Goal: Find specific page/section: Find specific page/section

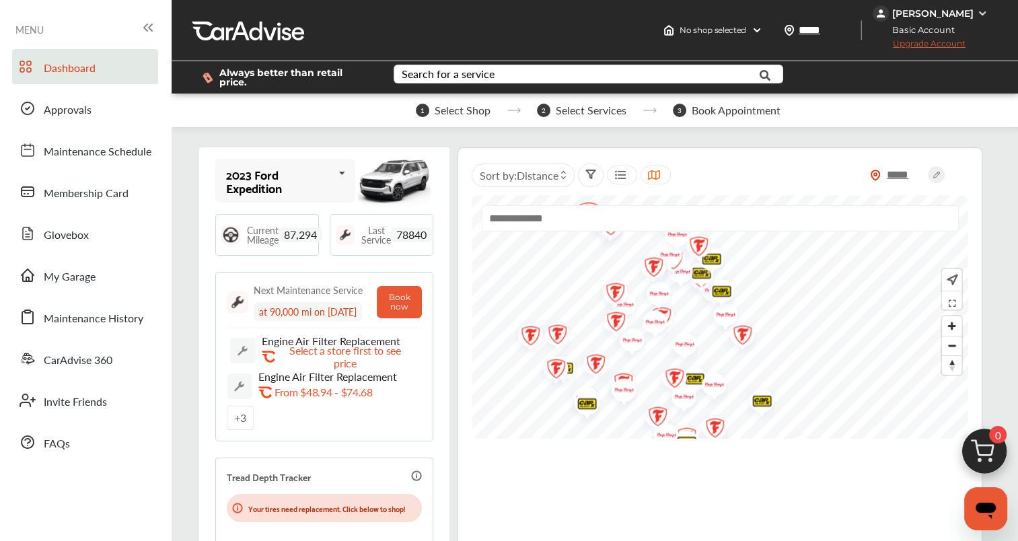
click at [242, 425] on div "+ 3" at bounding box center [240, 418] width 27 height 24
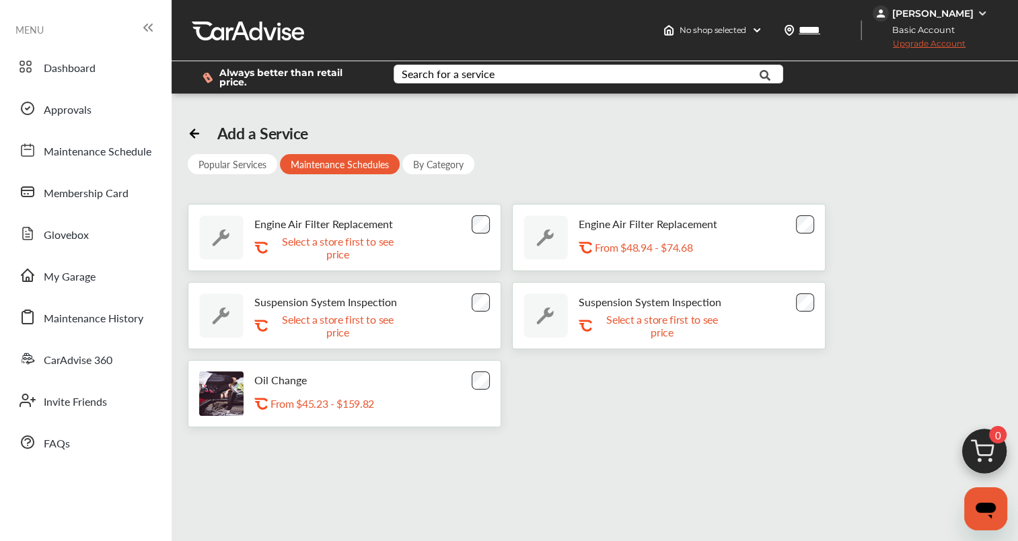
click at [73, 116] on span "Approvals" at bounding box center [68, 110] width 48 height 17
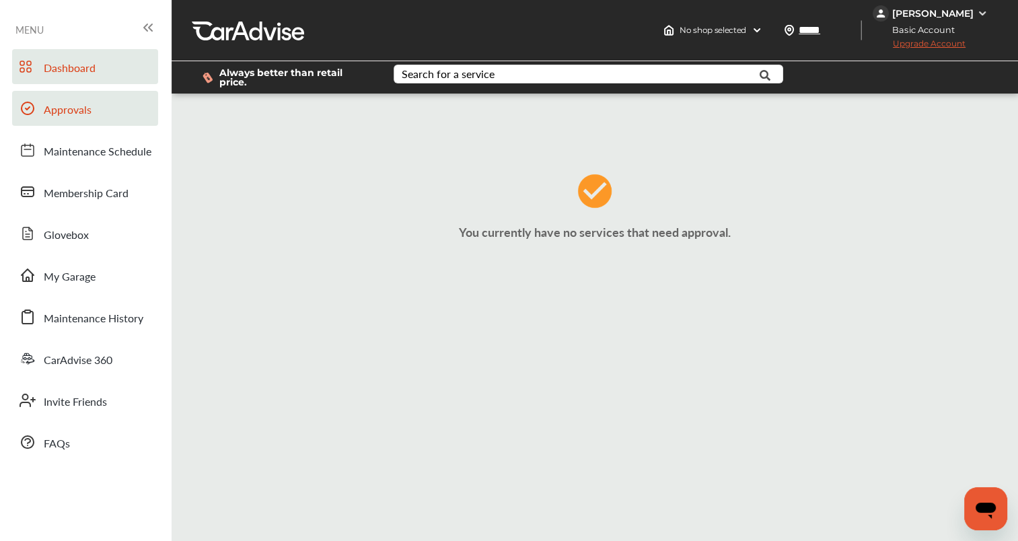
click at [67, 75] on span "Dashboard" at bounding box center [70, 68] width 52 height 17
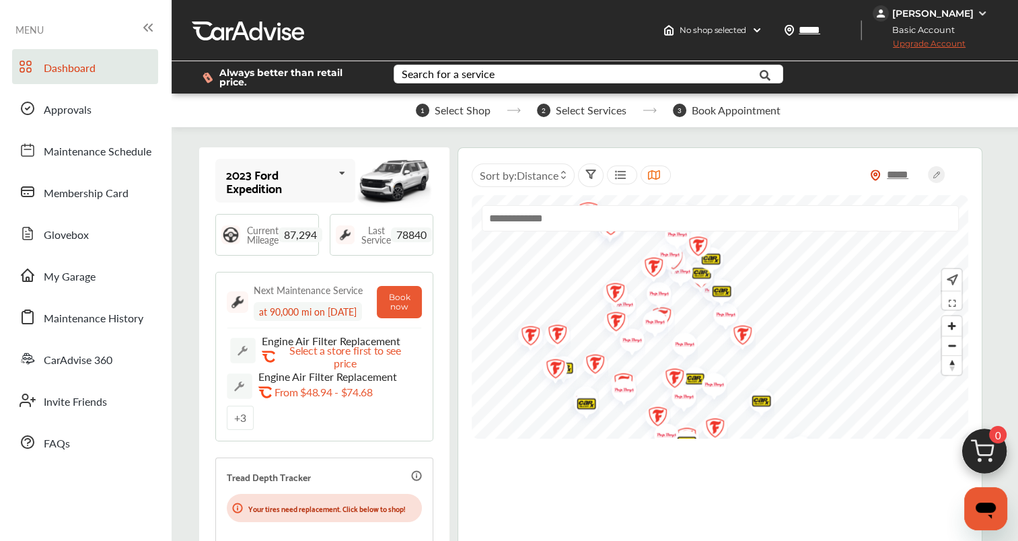
click at [704, 207] on input "text" at bounding box center [720, 218] width 477 height 26
type input "*****"
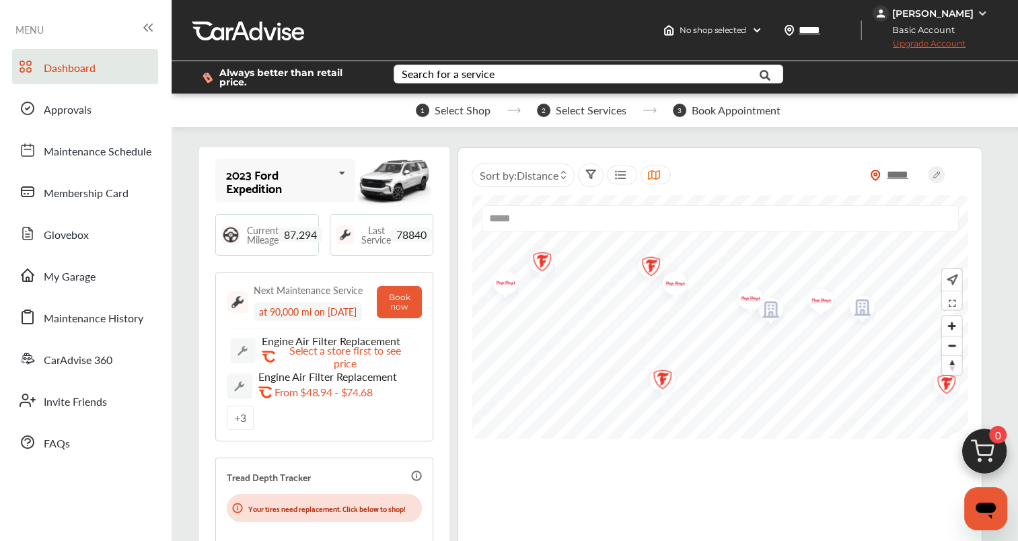
click at [749, 294] on img "Map marker" at bounding box center [746, 301] width 36 height 42
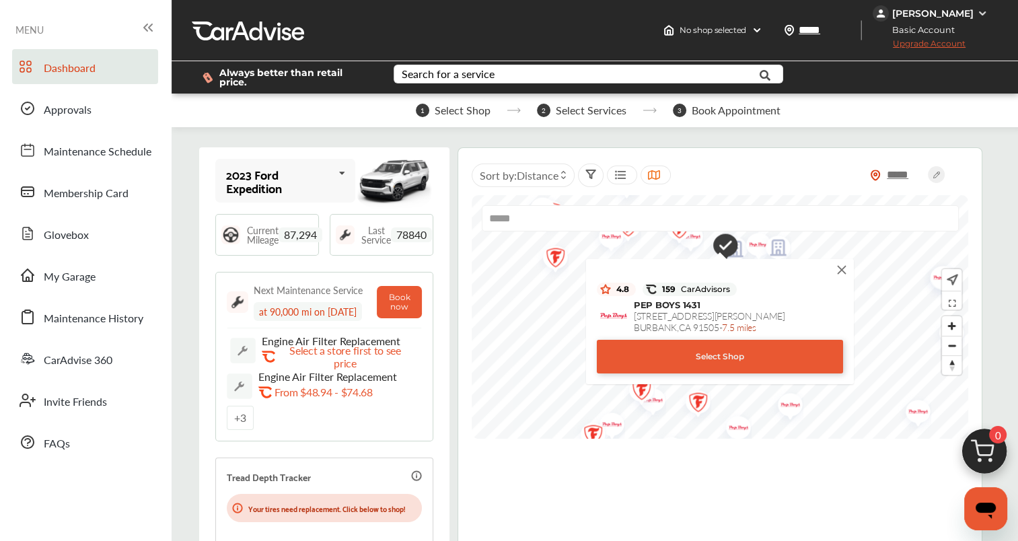
click at [733, 352] on div "Select Shop" at bounding box center [720, 357] width 246 height 34
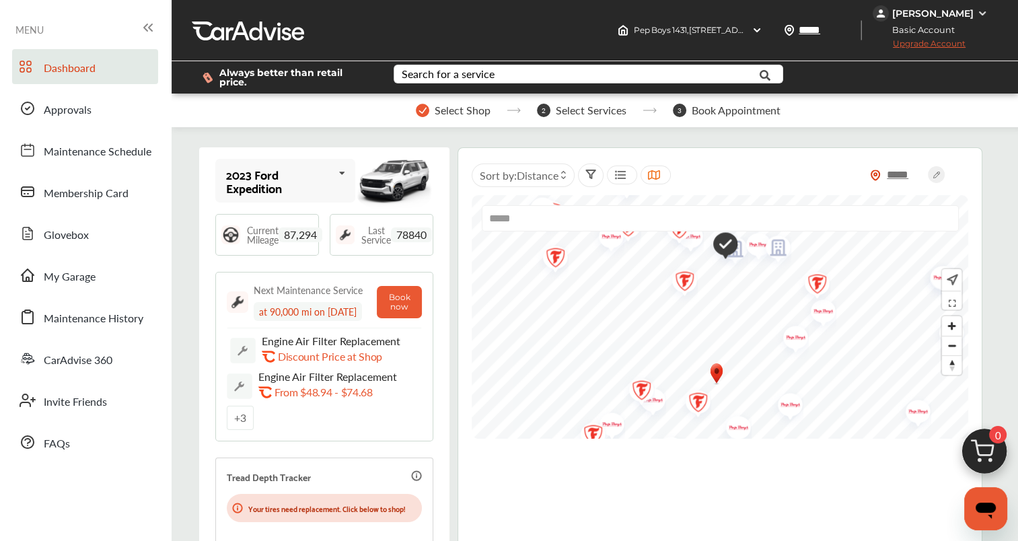
click at [75, 114] on span "Approvals" at bounding box center [68, 110] width 48 height 17
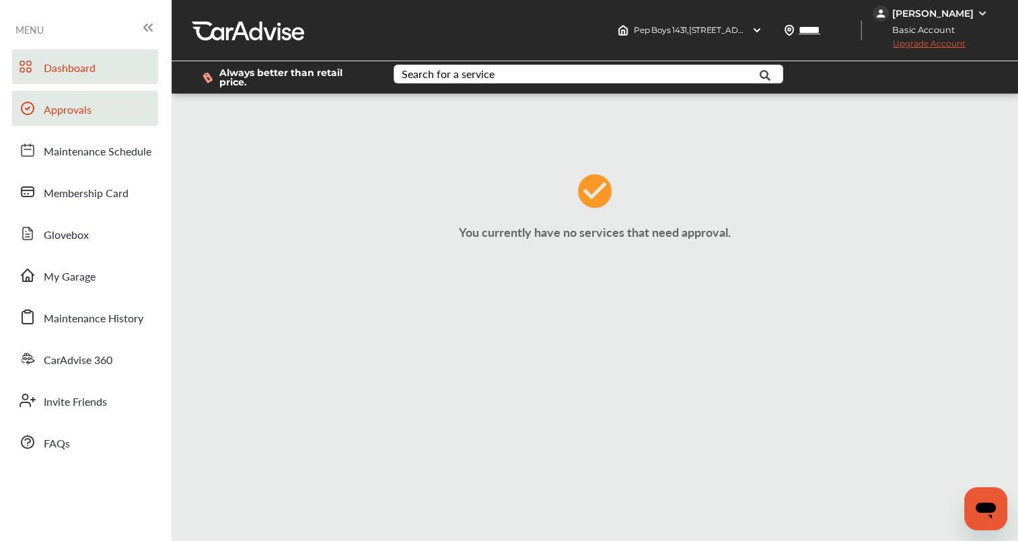
click at [62, 62] on span "Dashboard" at bounding box center [70, 68] width 52 height 17
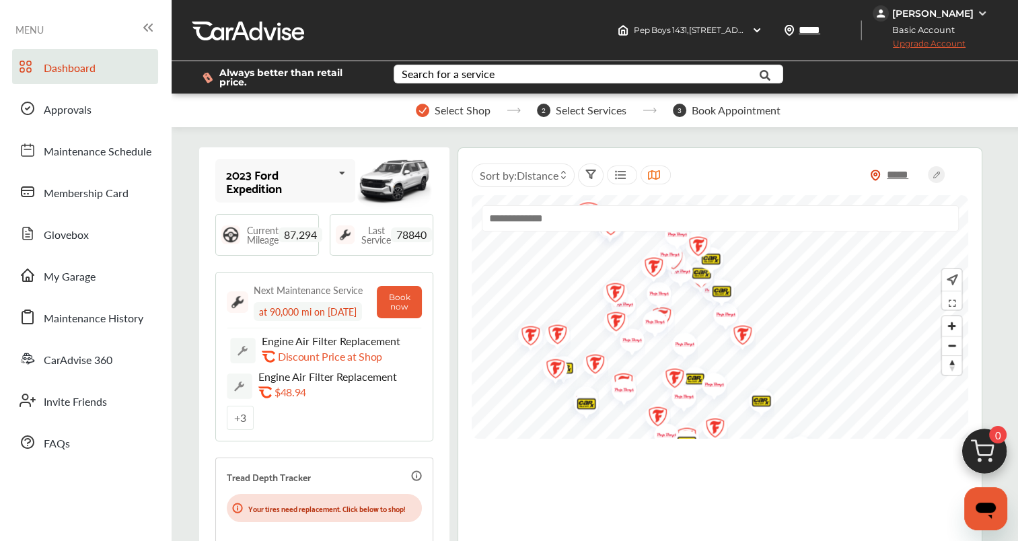
click at [724, 215] on input "text" at bounding box center [720, 218] width 477 height 26
click at [641, 279] on img "Map marker" at bounding box center [649, 269] width 36 height 42
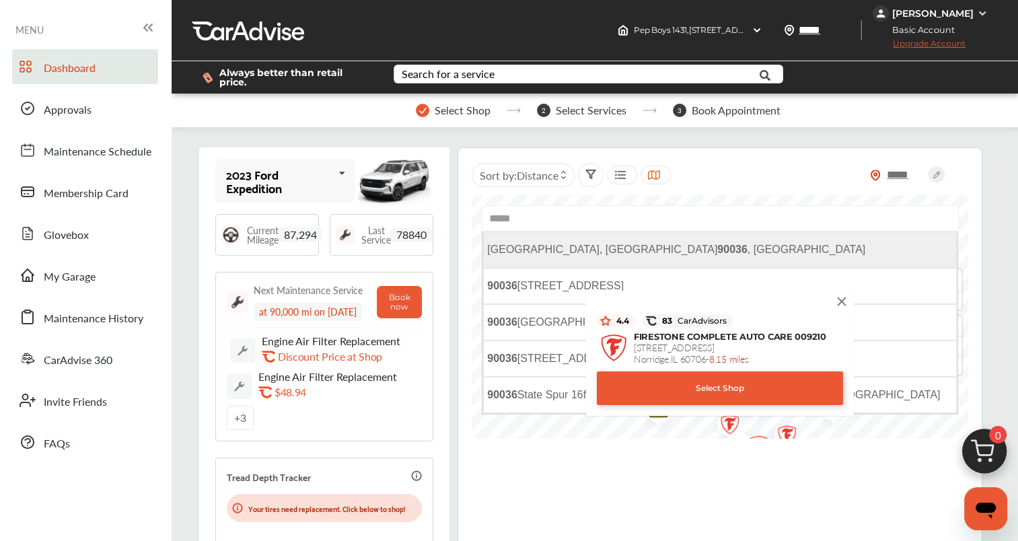
click at [675, 244] on li "[GEOGRAPHIC_DATA] , [GEOGRAPHIC_DATA]" at bounding box center [720, 249] width 474 height 36
type input "**********"
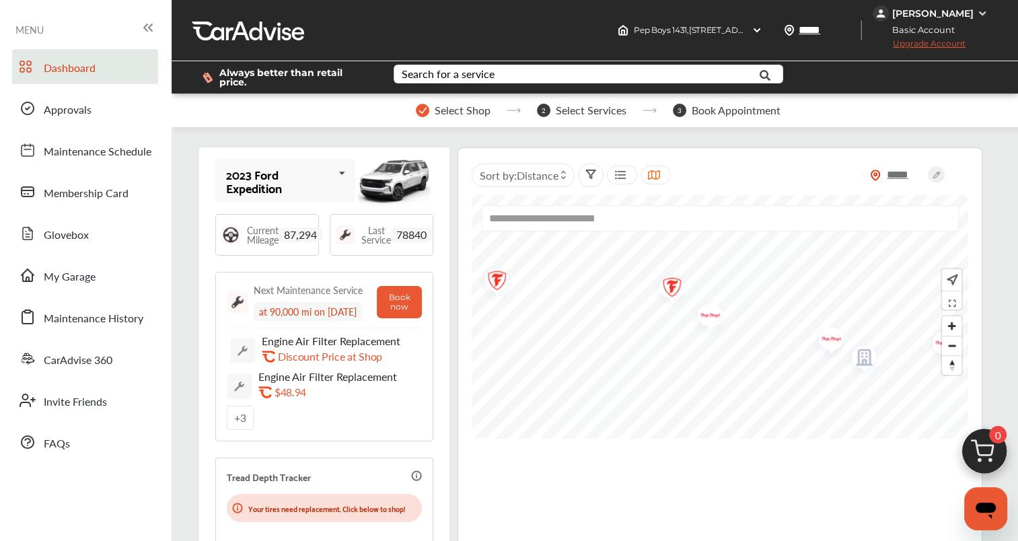
click at [768, 334] on img "Map marker" at bounding box center [827, 341] width 36 height 42
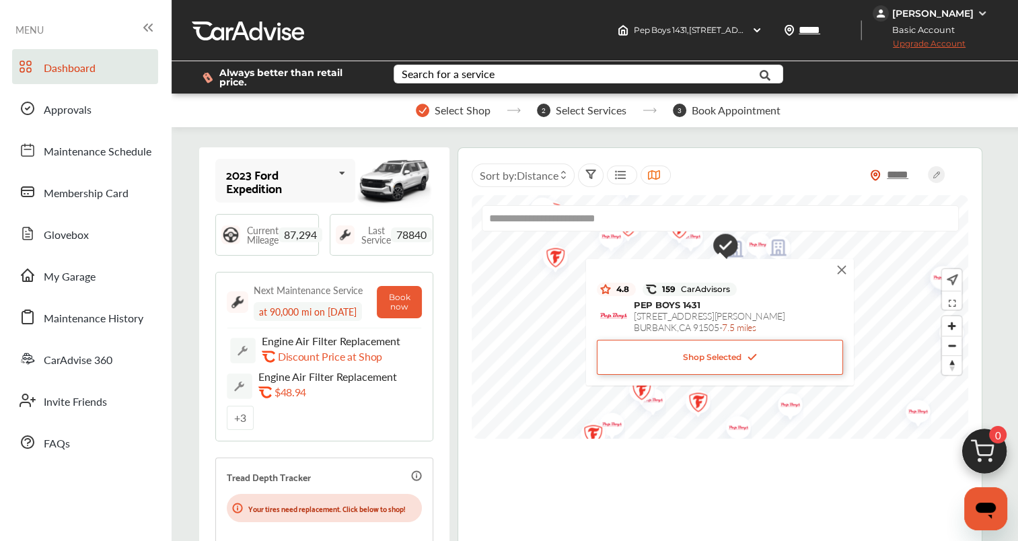
click at [714, 358] on div "Shop Selected" at bounding box center [720, 357] width 246 height 35
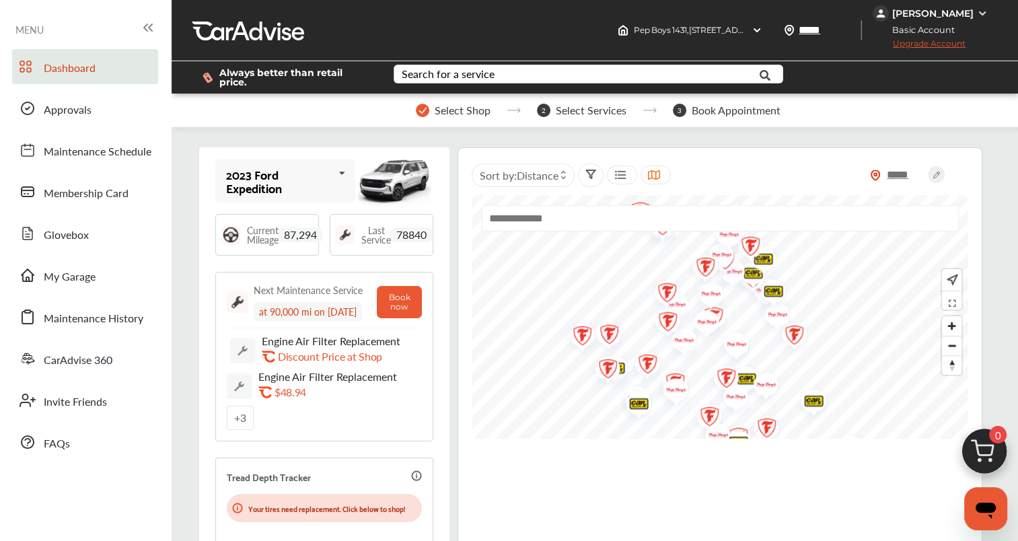
click at [764, 213] on input "text" at bounding box center [720, 218] width 477 height 26
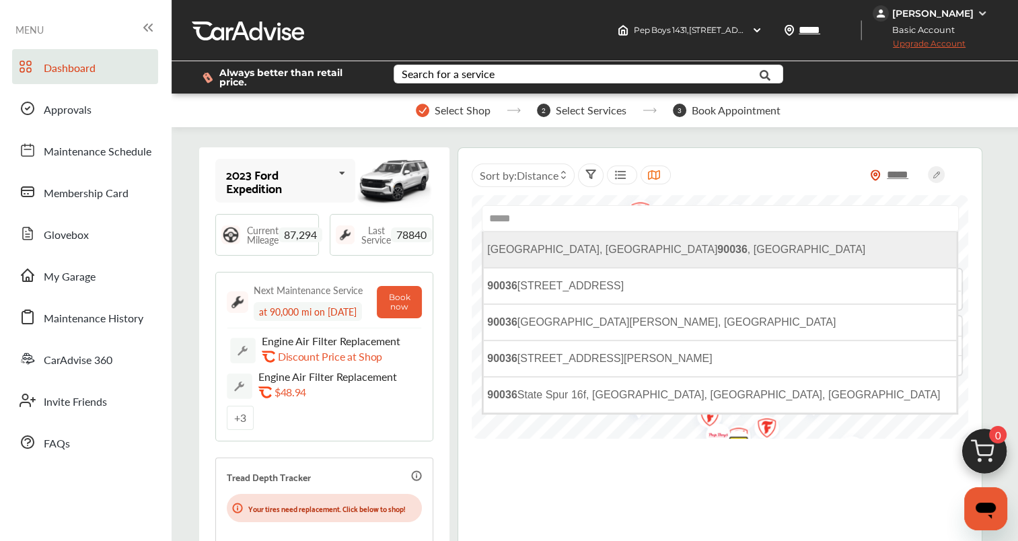
click at [719, 240] on li "[GEOGRAPHIC_DATA] , [GEOGRAPHIC_DATA]" at bounding box center [720, 249] width 474 height 36
type input "**********"
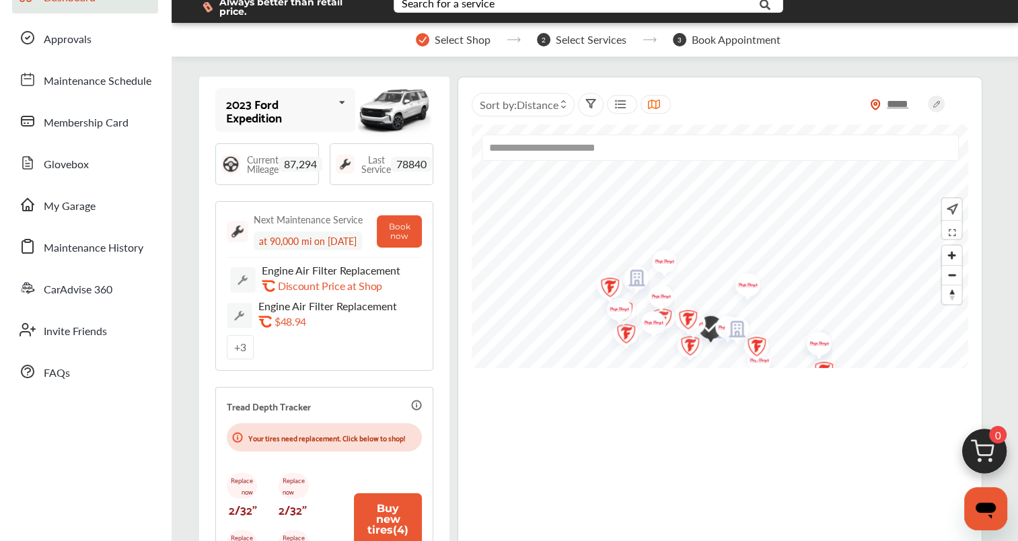
scroll to position [73, 0]
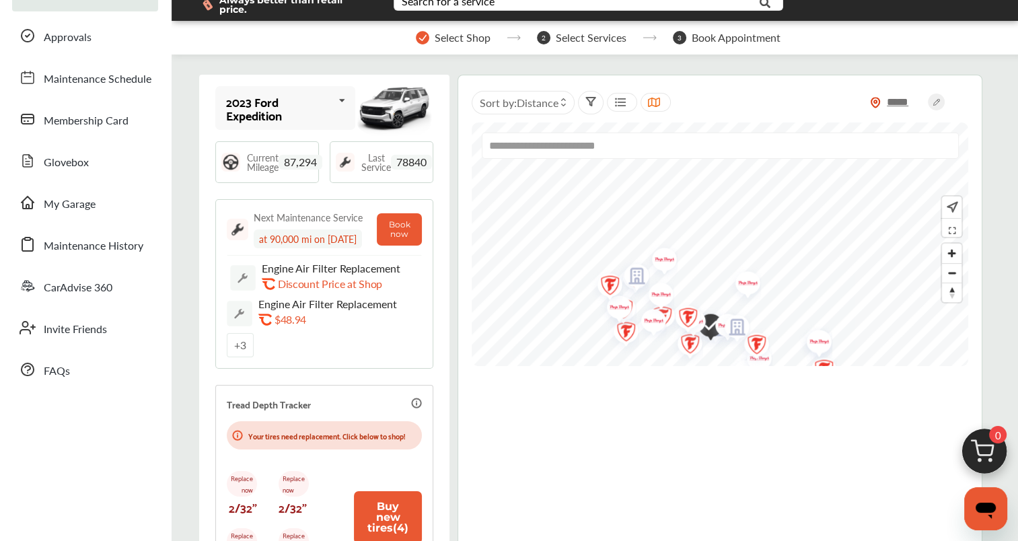
click at [242, 355] on div "+ 3" at bounding box center [240, 345] width 27 height 24
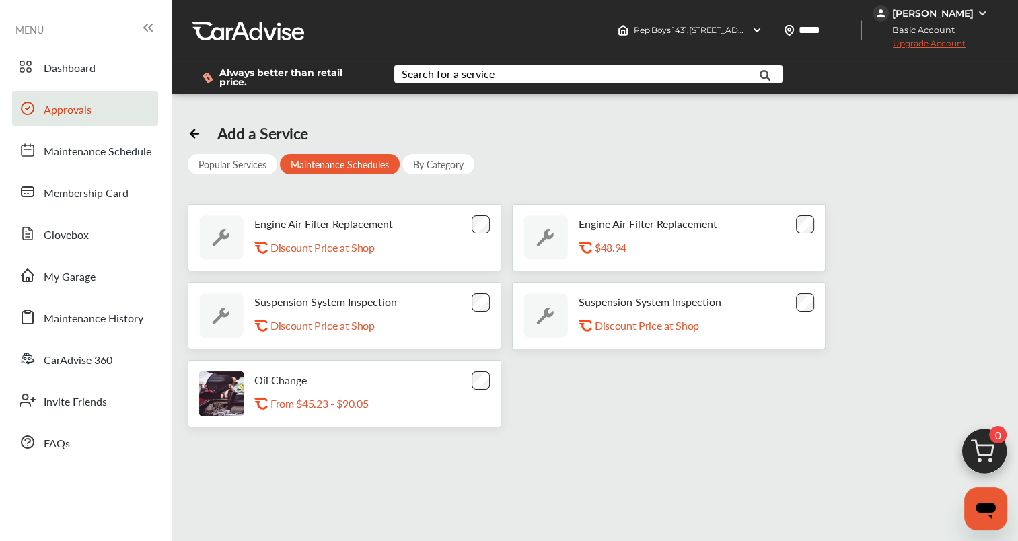
click at [70, 108] on span "Approvals" at bounding box center [68, 110] width 48 height 17
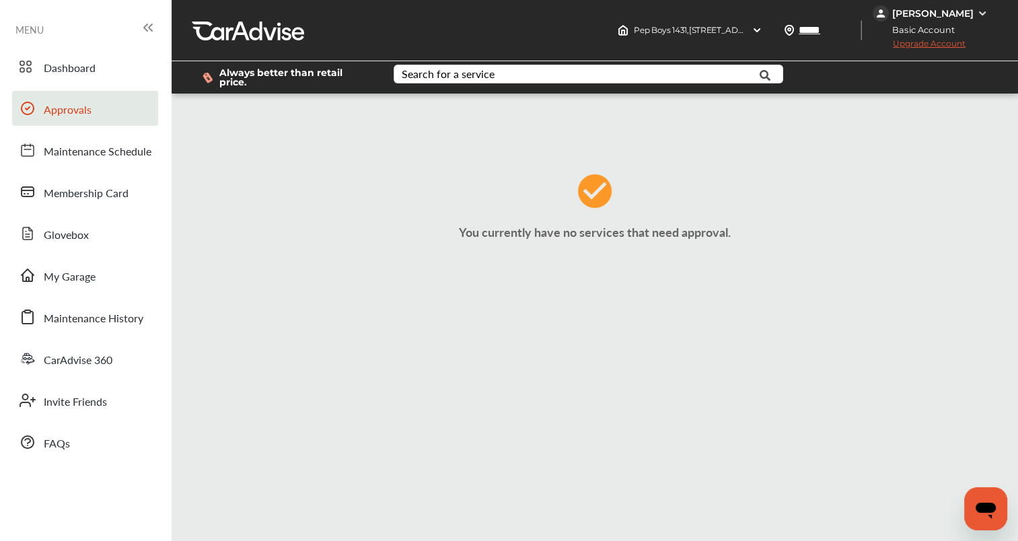
click at [65, 108] on span "Approvals" at bounding box center [68, 110] width 48 height 17
click at [81, 196] on span "Membership Card" at bounding box center [86, 193] width 85 height 17
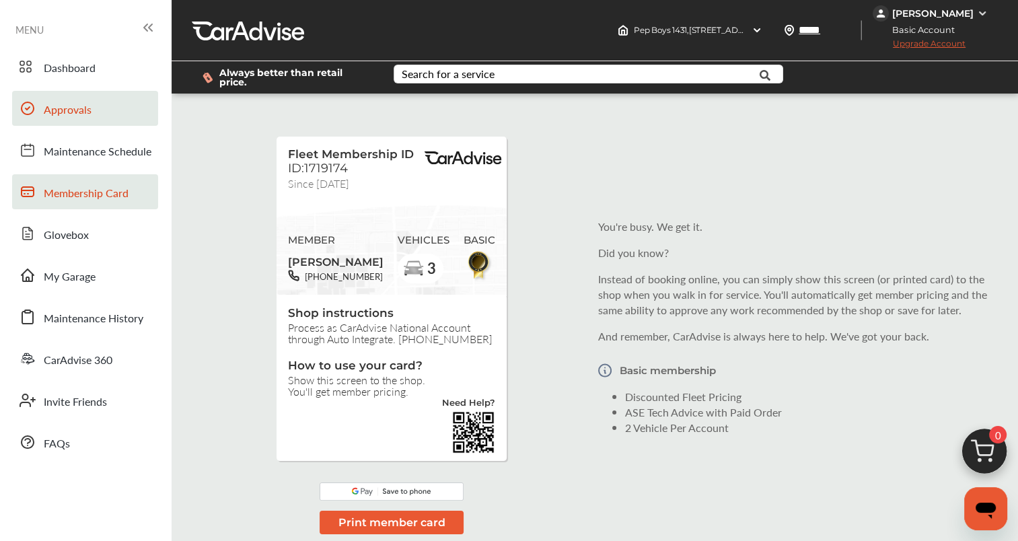
click at [61, 109] on span "Approvals" at bounding box center [68, 110] width 48 height 17
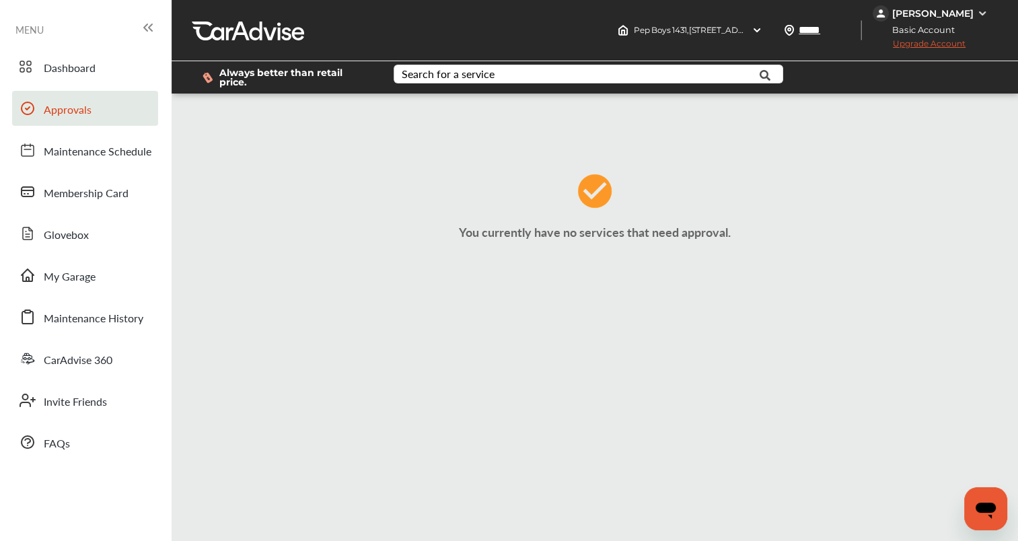
click at [71, 114] on span "Approvals" at bounding box center [68, 110] width 48 height 17
click at [81, 73] on span "Dashboard" at bounding box center [70, 68] width 52 height 17
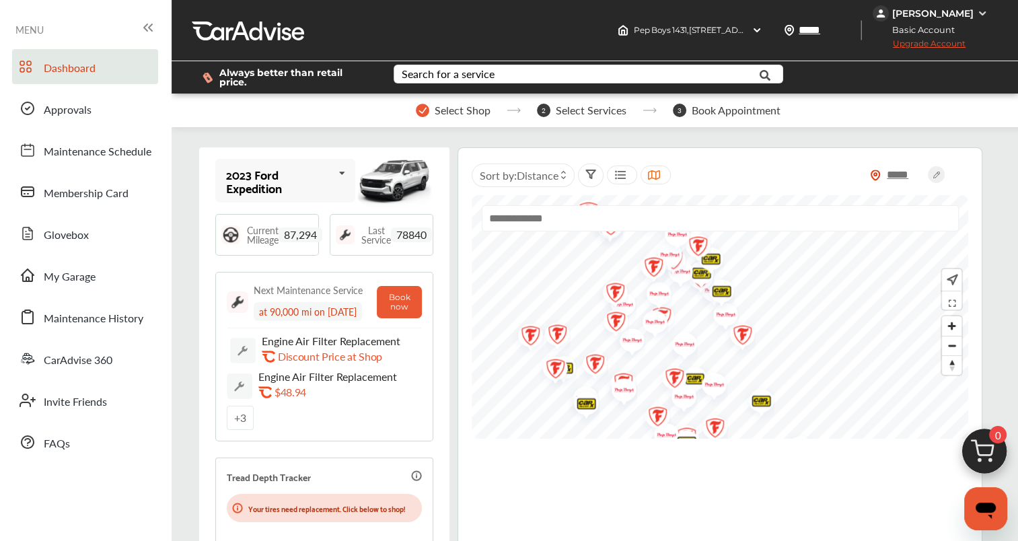
click at [71, 114] on span "Approvals" at bounding box center [68, 110] width 48 height 17
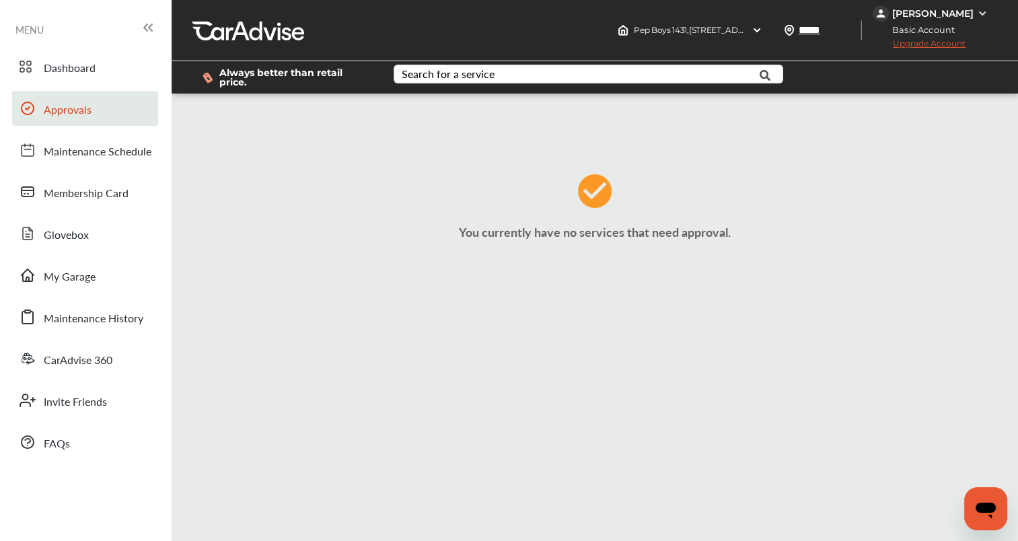
click at [73, 113] on span "Approvals" at bounding box center [68, 110] width 48 height 17
click at [78, 114] on span "Approvals" at bounding box center [68, 110] width 48 height 17
click at [69, 70] on span "Dashboard" at bounding box center [70, 68] width 52 height 17
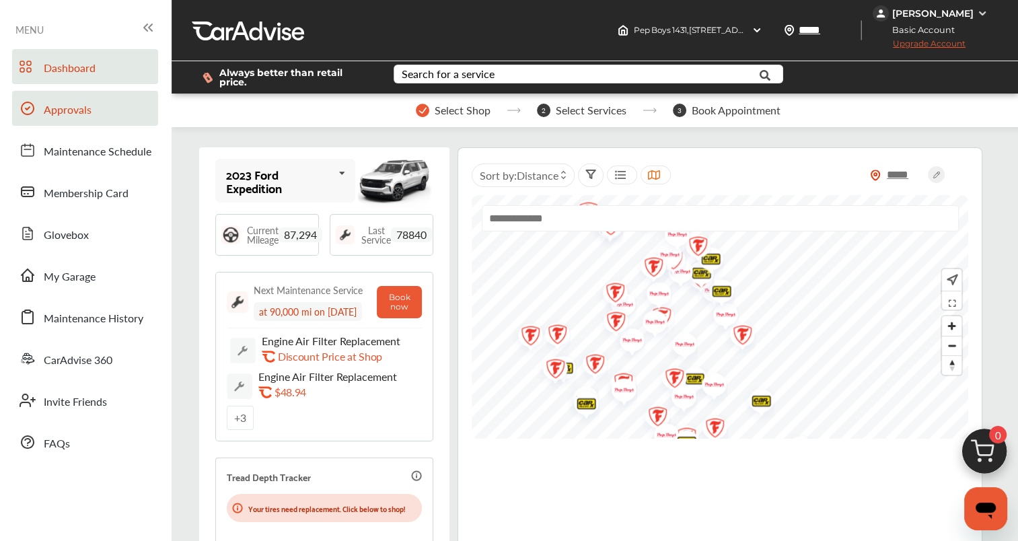
click at [73, 109] on span "Approvals" at bounding box center [68, 110] width 48 height 17
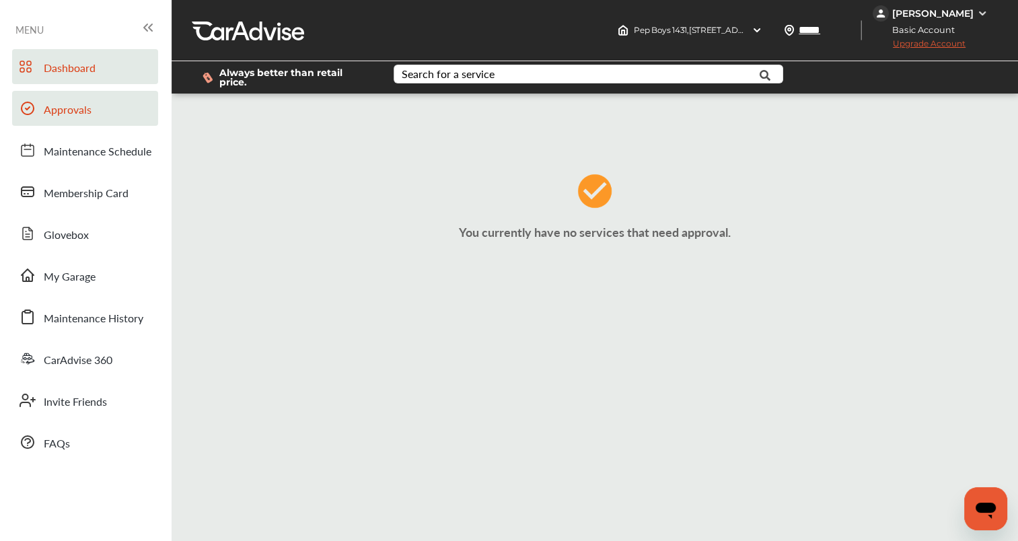
click at [63, 81] on link "Dashboard" at bounding box center [85, 66] width 146 height 35
